Goal: Transaction & Acquisition: Purchase product/service

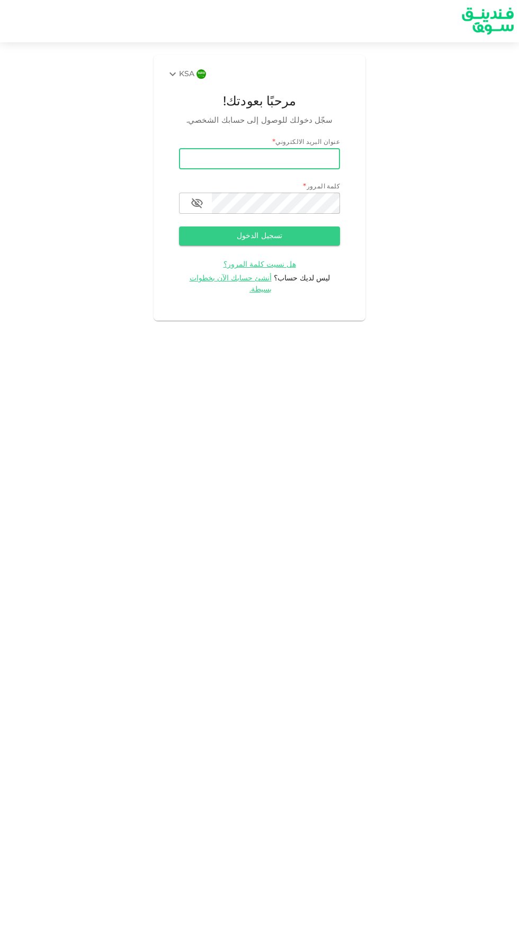
click at [320, 160] on input "email" at bounding box center [259, 158] width 161 height 21
type input "yasirmes@gmail.com"
click at [179, 226] on button "تسجيل الدخول" at bounding box center [259, 235] width 161 height 19
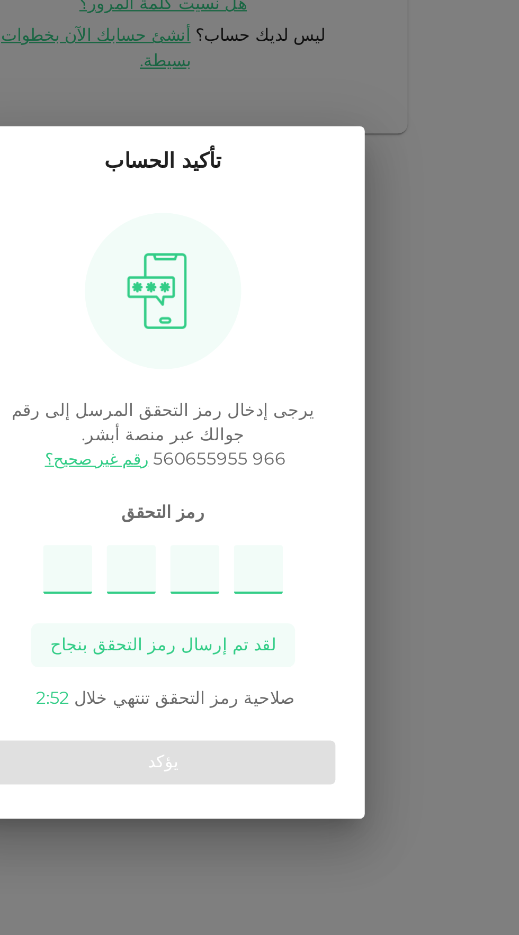
click at [222, 511] on input "Please enter OTP character 1" at bounding box center [217, 509] width 21 height 21
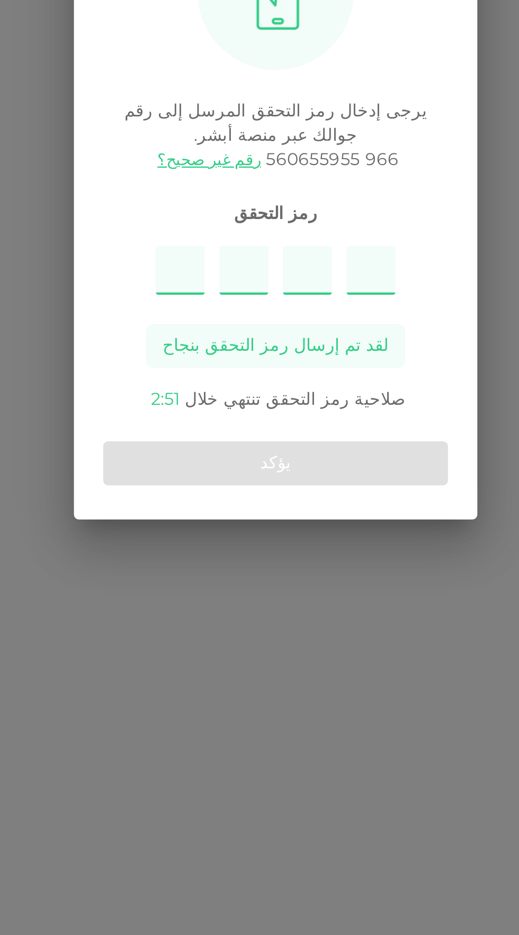
type input "2"
type input "4"
type input "7"
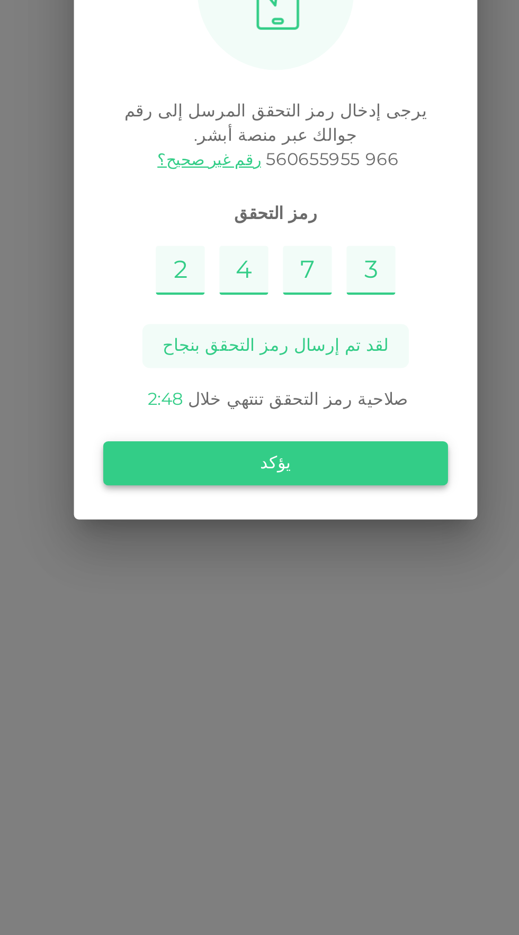
type input "3"
click at [207, 591] on button "يؤكد" at bounding box center [259, 593] width 149 height 19
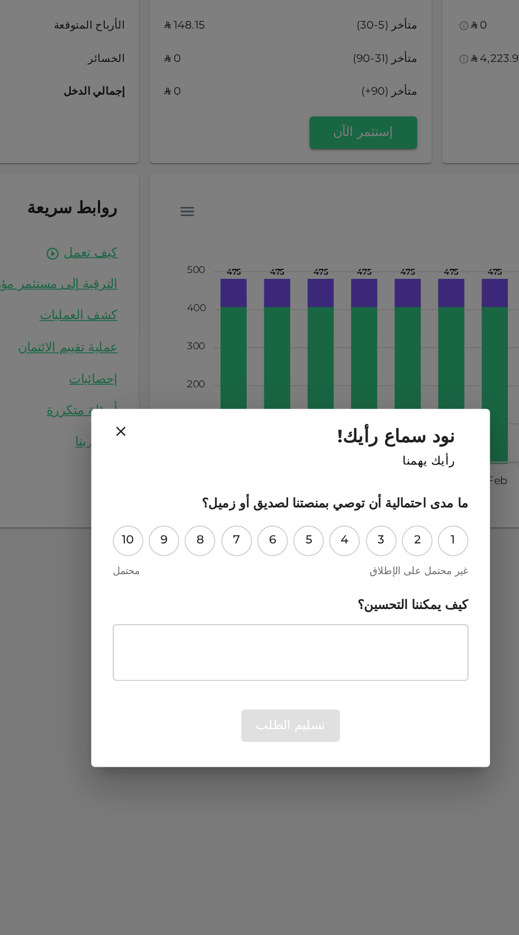
click at [146, 379] on h2 "نود سماع رأيك! رأيك يهمنا" at bounding box center [259, 385] width 235 height 46
click at [159, 375] on icon at bounding box center [160, 376] width 6 height 6
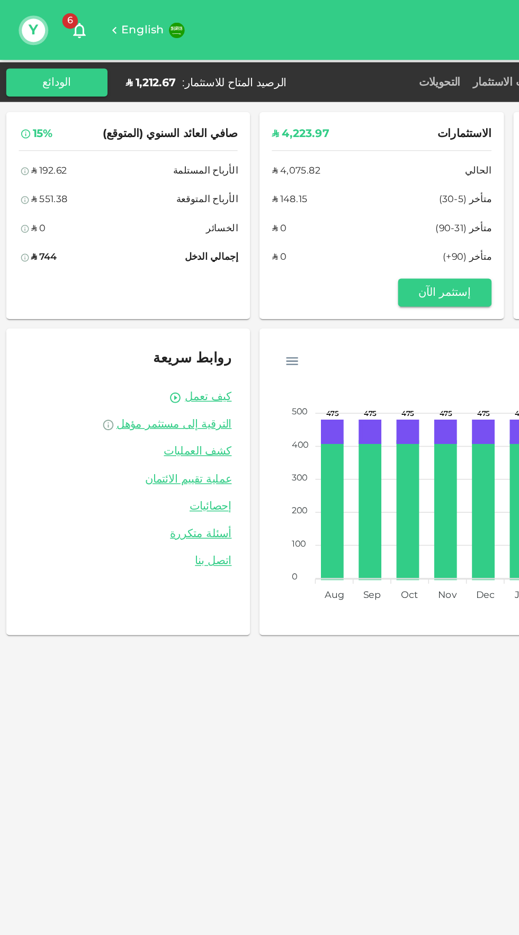
click at [115, 60] on div "الرصيد المتاح للاستثمار : ʢ 1,212.67" at bounding box center [137, 56] width 113 height 10
click at [64, 61] on button "الودائع" at bounding box center [38, 56] width 69 height 19
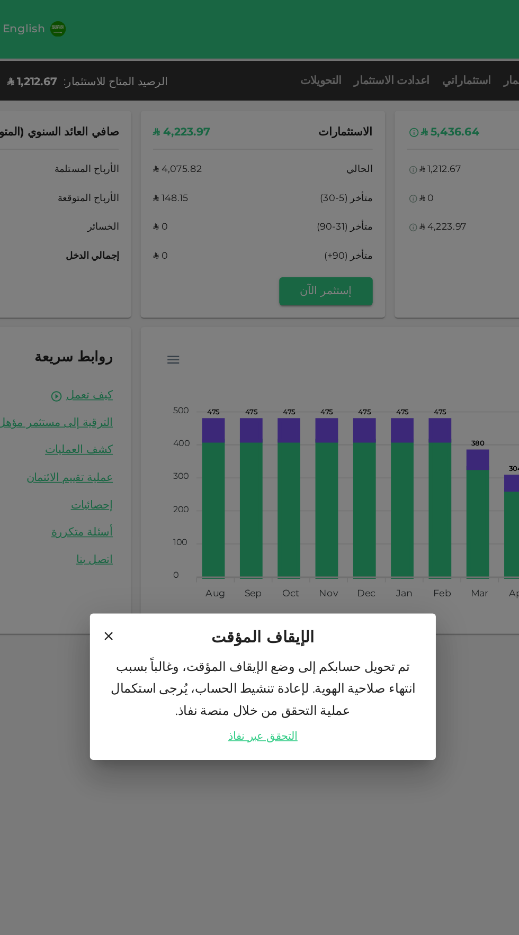
click at [159, 432] on icon at bounding box center [155, 434] width 10 height 10
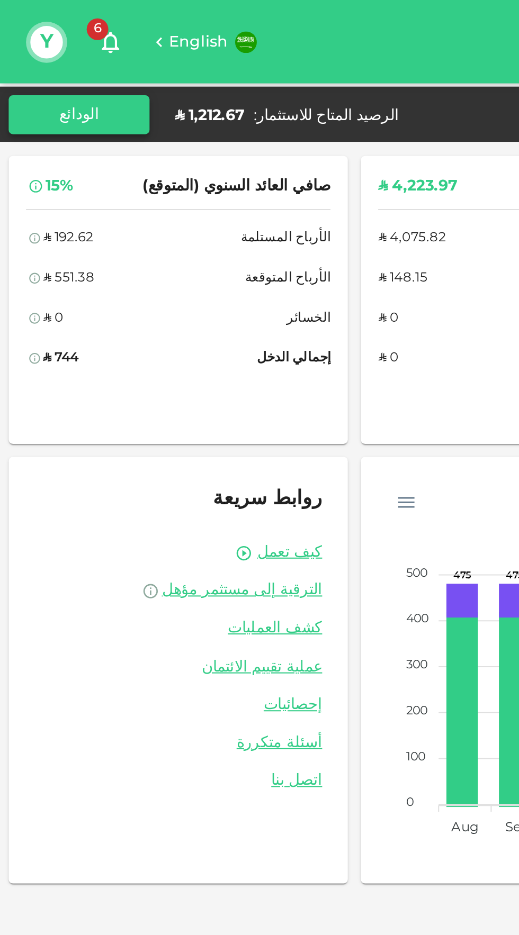
click at [52, 58] on button "الودائع" at bounding box center [38, 56] width 69 height 19
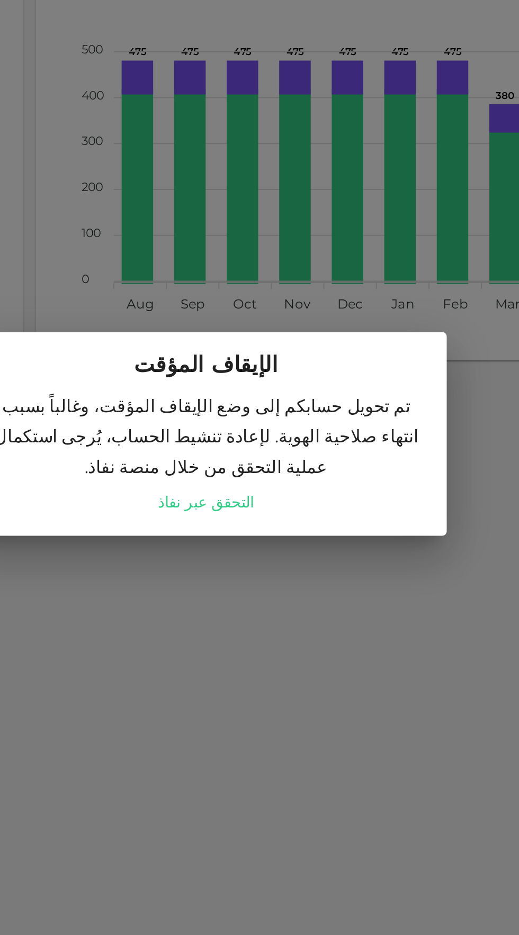
click at [251, 507] on link "التحقق عبر نفاذ" at bounding box center [259, 501] width 47 height 11
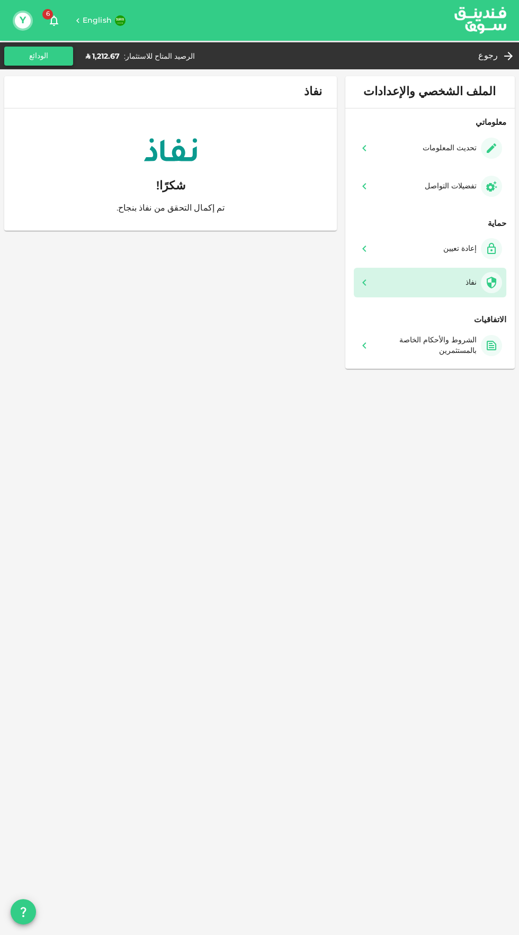
click at [38, 55] on button "الودائع" at bounding box center [38, 56] width 69 height 19
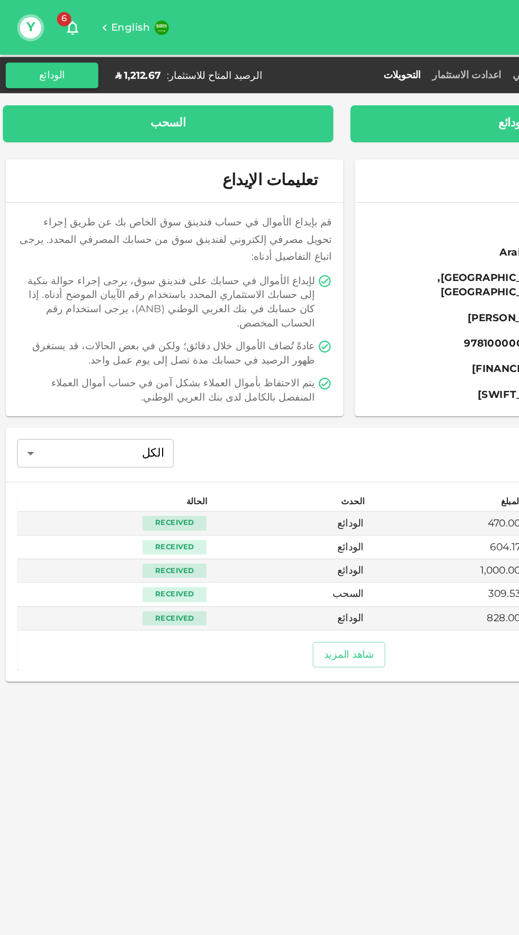
click at [182, 87] on div "السحب" at bounding box center [125, 92] width 229 height 11
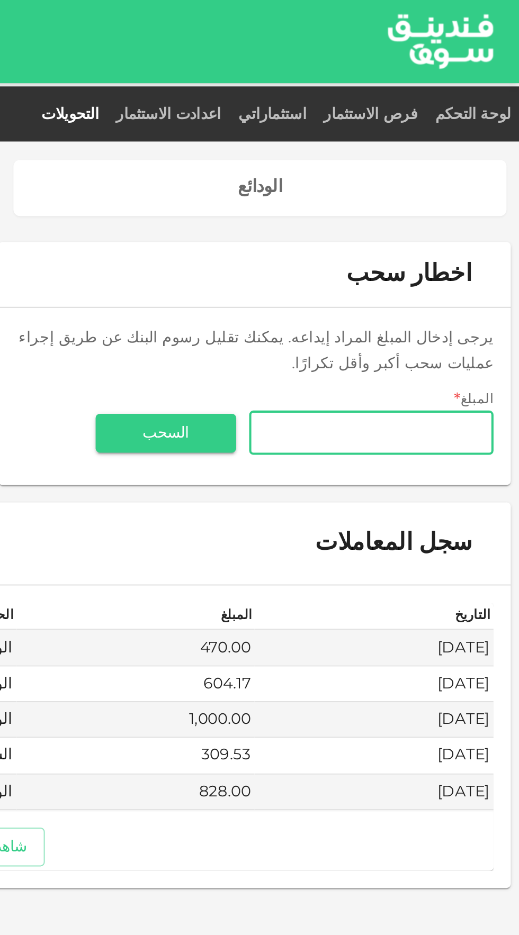
click at [456, 213] on input "المبلغ" at bounding box center [446, 212] width 120 height 21
type input "1,212.67"
click at [323, 219] on button "السحب" at bounding box center [345, 212] width 69 height 19
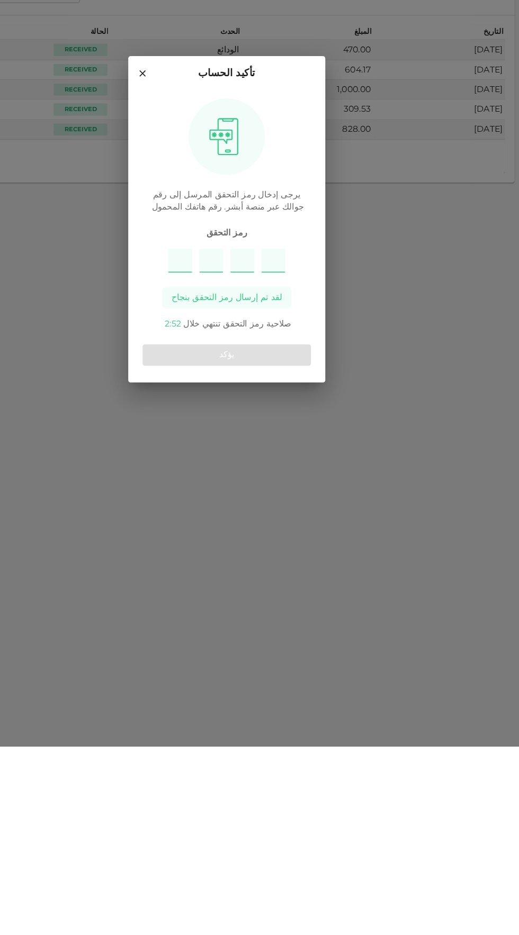
type input "8"
type input "7"
type input "6"
type input "9"
click at [211, 597] on button "يؤكد" at bounding box center [259, 587] width 149 height 19
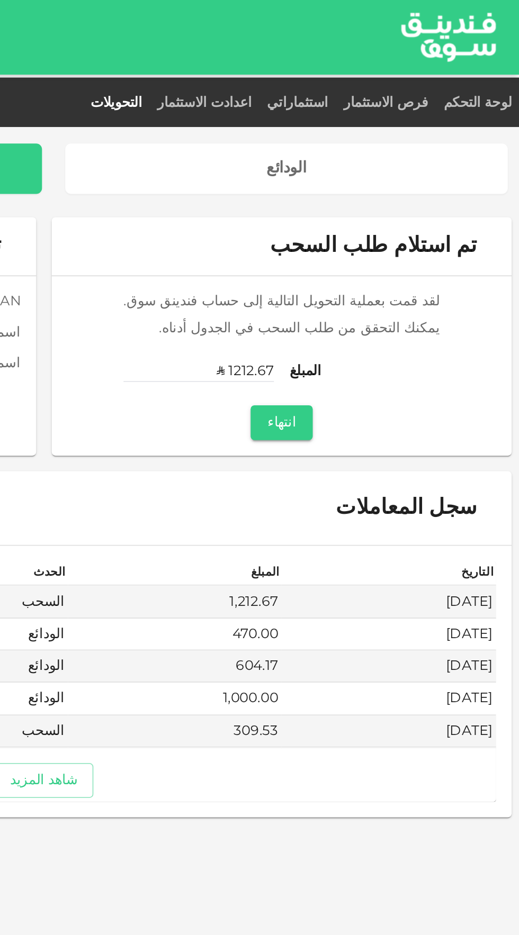
click at [419, 52] on div "استثماراتي" at bounding box center [398, 56] width 42 height 13
click at [407, 54] on link "استثماراتي" at bounding box center [398, 55] width 42 height 7
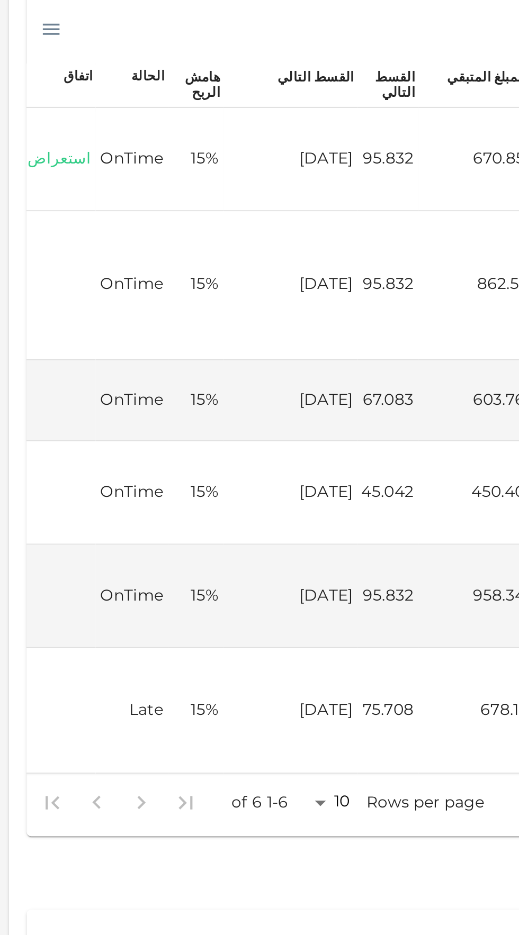
click at [23, 233] on link "استعراض" at bounding box center [28, 235] width 30 height 10
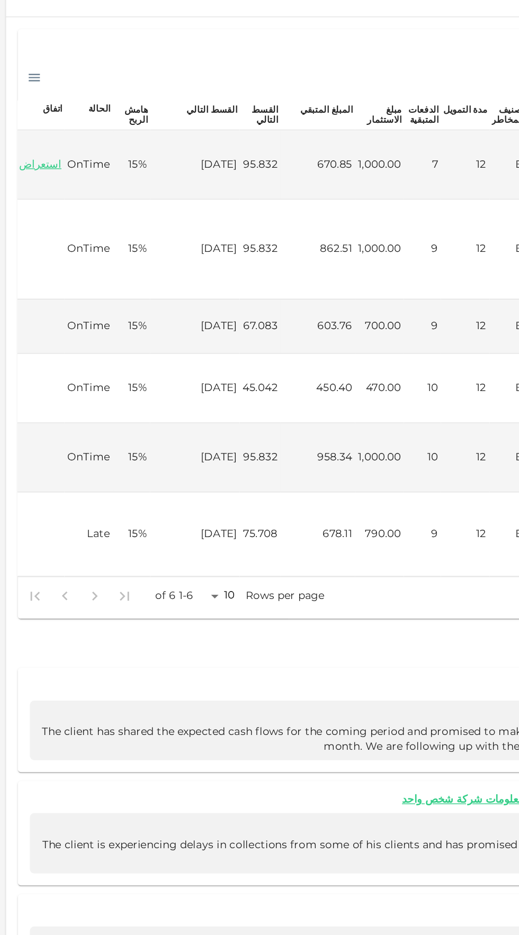
click at [161, 524] on body "English 6 Y لوحة التحكم فرص الاستثمار استثماراتي اعدادت الاستثمار التحويلات الر…" at bounding box center [259, 467] width 519 height 935
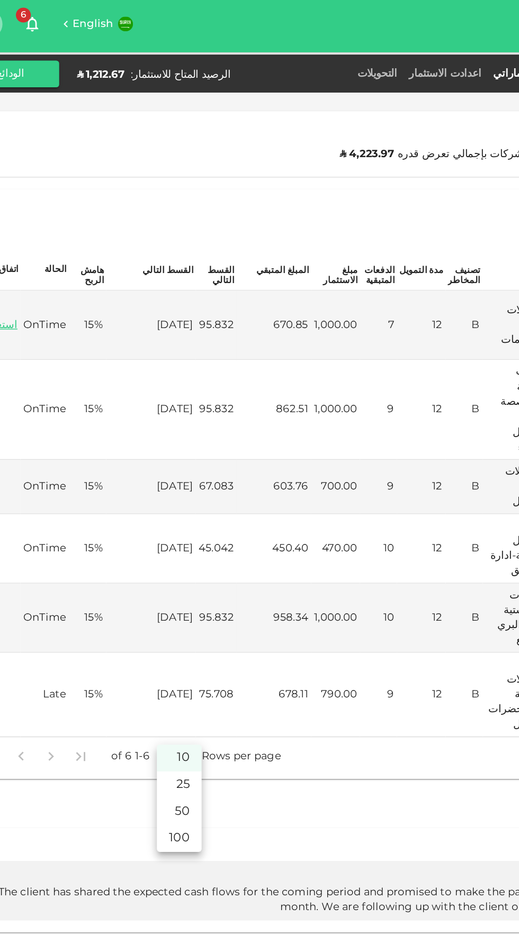
click at [157, 603] on li "100" at bounding box center [158, 599] width 32 height 19
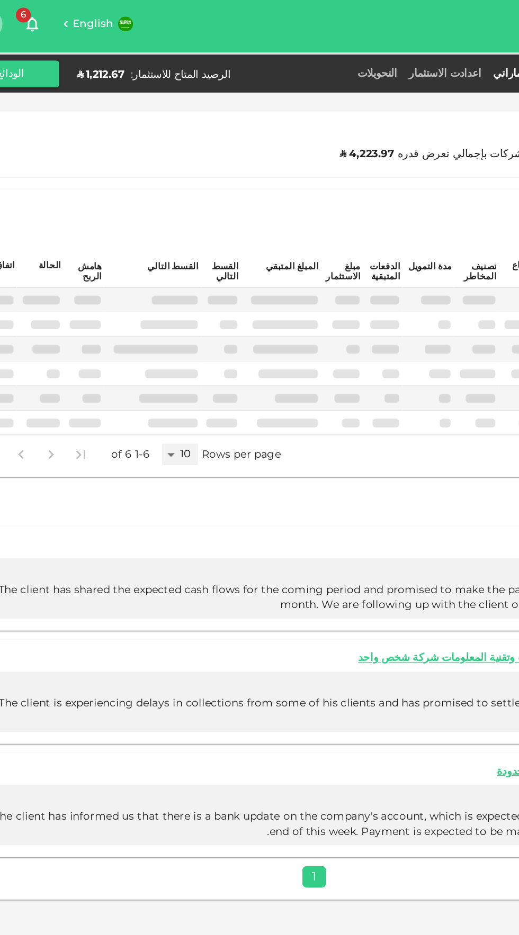
type input "100"
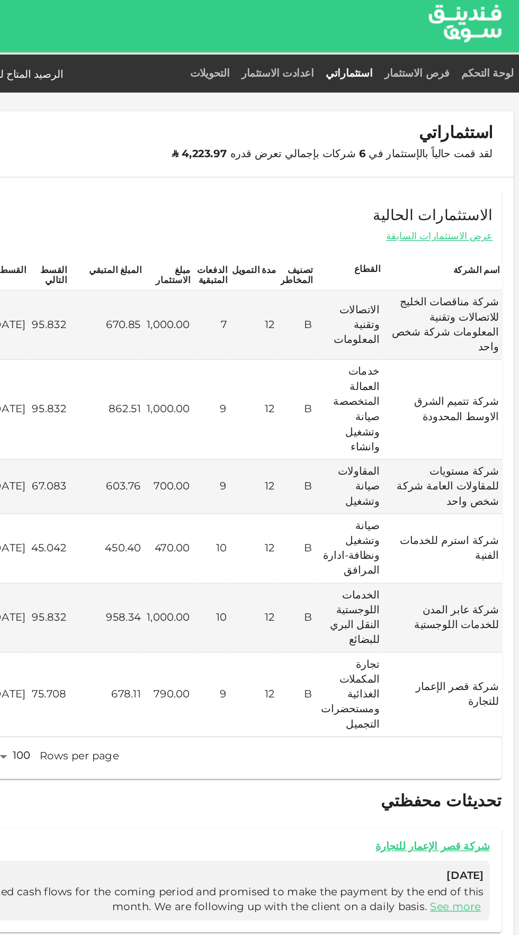
click at [480, 484] on td "شركة قصر الإعمار للتجارة" at bounding box center [463, 497] width 85 height 60
